Goal: Task Accomplishment & Management: Use online tool/utility

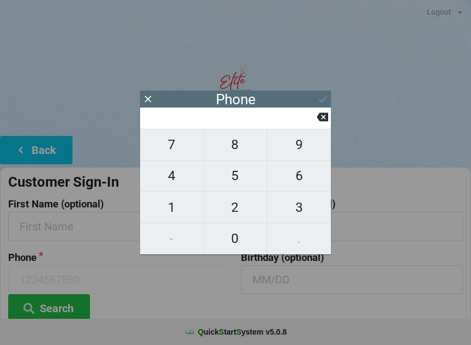
click at [151, 98] on icon at bounding box center [147, 98] width 11 height 11
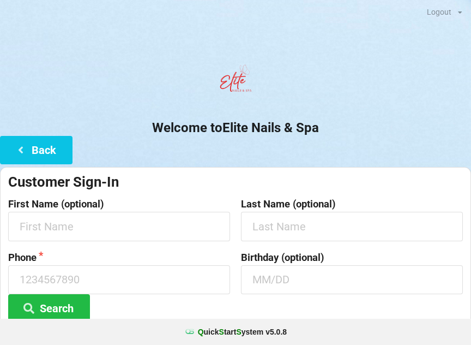
click at [51, 149] on button "Back" at bounding box center [36, 150] width 73 height 28
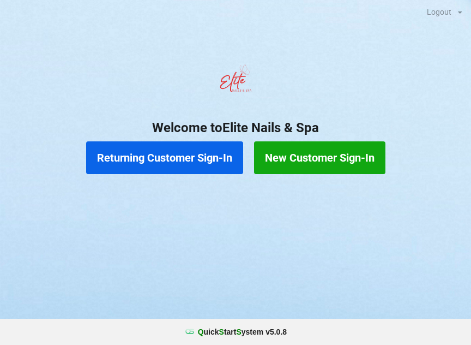
click at [184, 164] on button "Returning Customer Sign-In" at bounding box center [164, 157] width 157 height 33
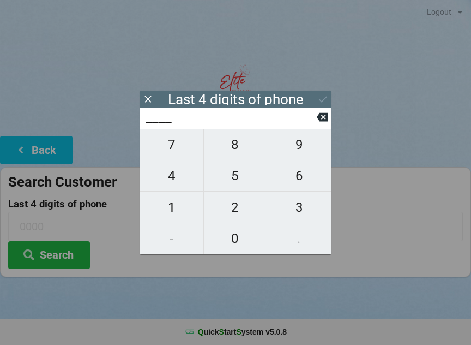
click at [183, 208] on span "1" at bounding box center [171, 207] width 63 height 23
type input "1___"
click at [302, 148] on span "9" at bounding box center [299, 144] width 64 height 23
type input "19__"
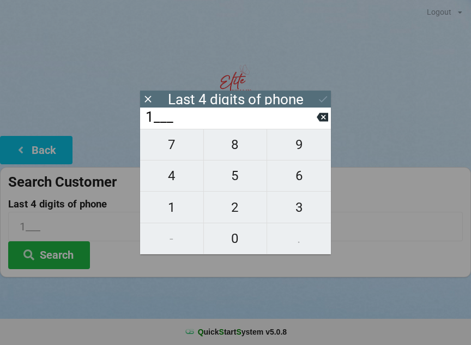
type input "19__"
click at [293, 214] on span "3" at bounding box center [299, 207] width 64 height 23
type input "193_"
click at [232, 209] on span "2" at bounding box center [235, 207] width 63 height 23
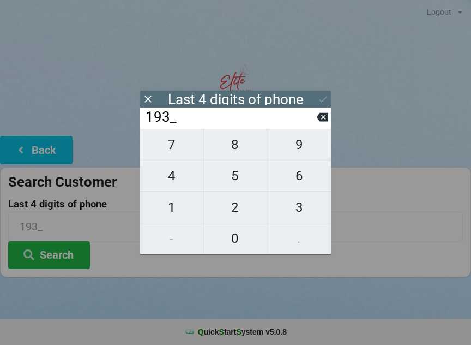
type input "1932"
click at [322, 101] on icon at bounding box center [323, 99] width 8 height 7
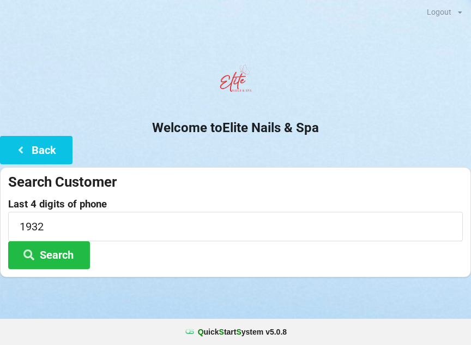
click at [72, 253] on button "Search" at bounding box center [49, 255] width 82 height 28
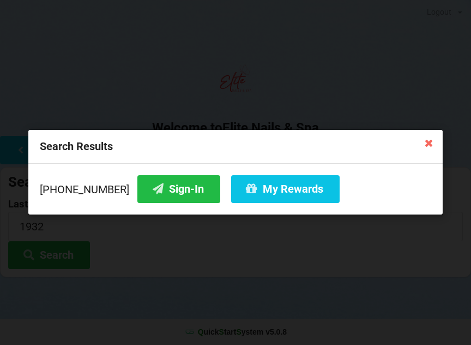
click at [169, 188] on button "Sign-In" at bounding box center [178, 189] width 83 height 28
